Goal: Task Accomplishment & Management: Manage account settings

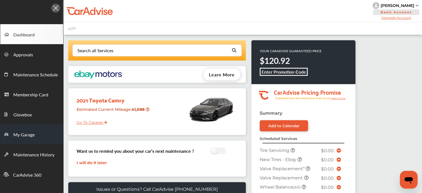
click at [35, 140] on link "My Garage" at bounding box center [31, 134] width 63 height 20
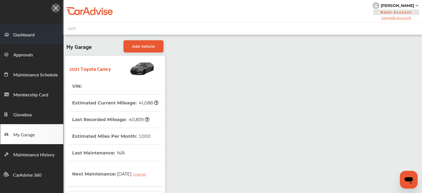
click at [23, 34] on span "Dashboard" at bounding box center [23, 34] width 21 height 7
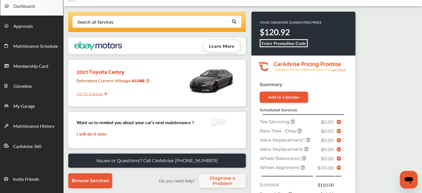
scroll to position [28, 0]
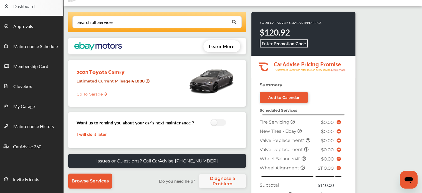
click at [338, 166] on icon at bounding box center [339, 168] width 4 height 4
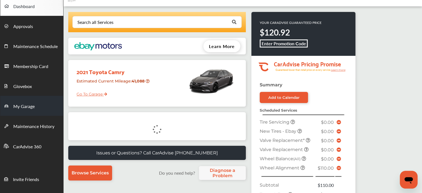
click at [13, 109] on span "My Garage" at bounding box center [23, 106] width 21 height 7
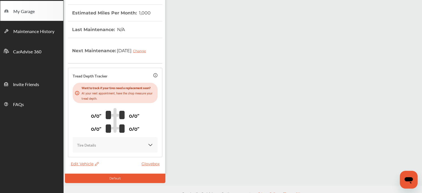
scroll to position [126, 0]
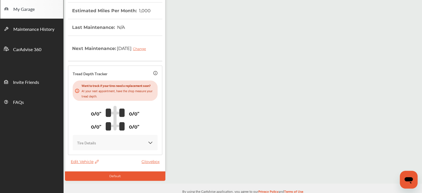
click at [81, 164] on span "Edit Vehicle" at bounding box center [85, 161] width 28 height 5
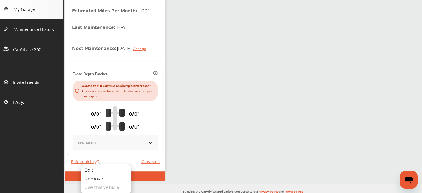
click at [81, 168] on div "Edit" at bounding box center [106, 170] width 50 height 9
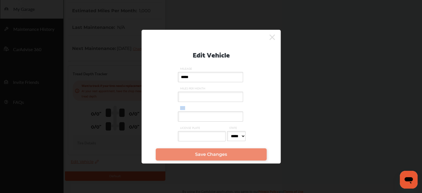
drag, startPoint x: 217, startPoint y: 125, endPoint x: 204, endPoint y: 110, distance: 19.9
click at [204, 110] on label "VIN" at bounding box center [211, 116] width 67 height 20
click at [204, 111] on input "VIN" at bounding box center [210, 116] width 65 height 10
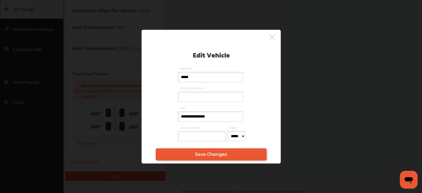
click at [198, 113] on input "**********" at bounding box center [210, 116] width 65 height 10
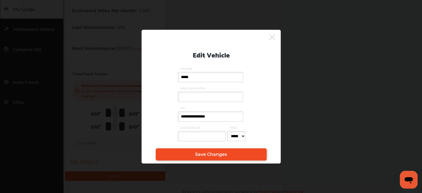
type input "**********"
click at [187, 155] on link "Save Changes" at bounding box center [211, 154] width 111 height 12
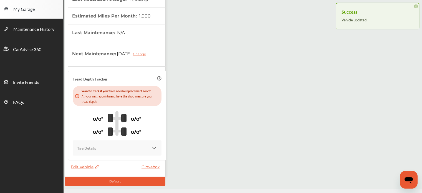
scroll to position [0, 0]
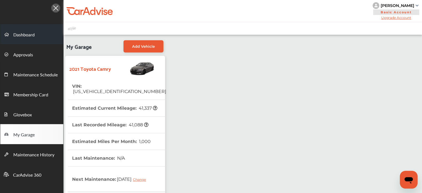
click at [27, 37] on span "Dashboard" at bounding box center [23, 34] width 21 height 7
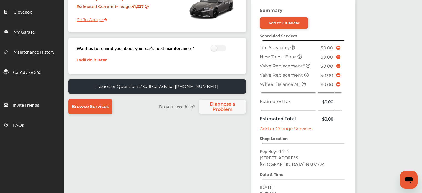
scroll to position [103, 0]
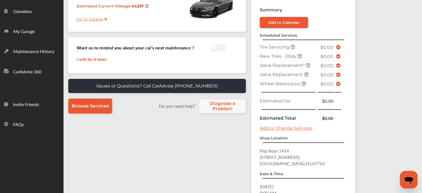
click at [368, 94] on div "Search all Services Looking for something we don’t seem to have? Contact us. .s…" at bounding box center [243, 87] width 359 height 313
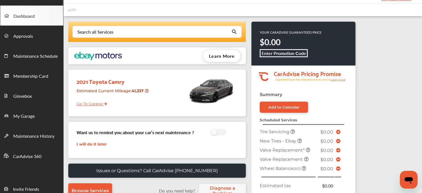
scroll to position [18, 0]
